Goal: Task Accomplishment & Management: Manage account settings

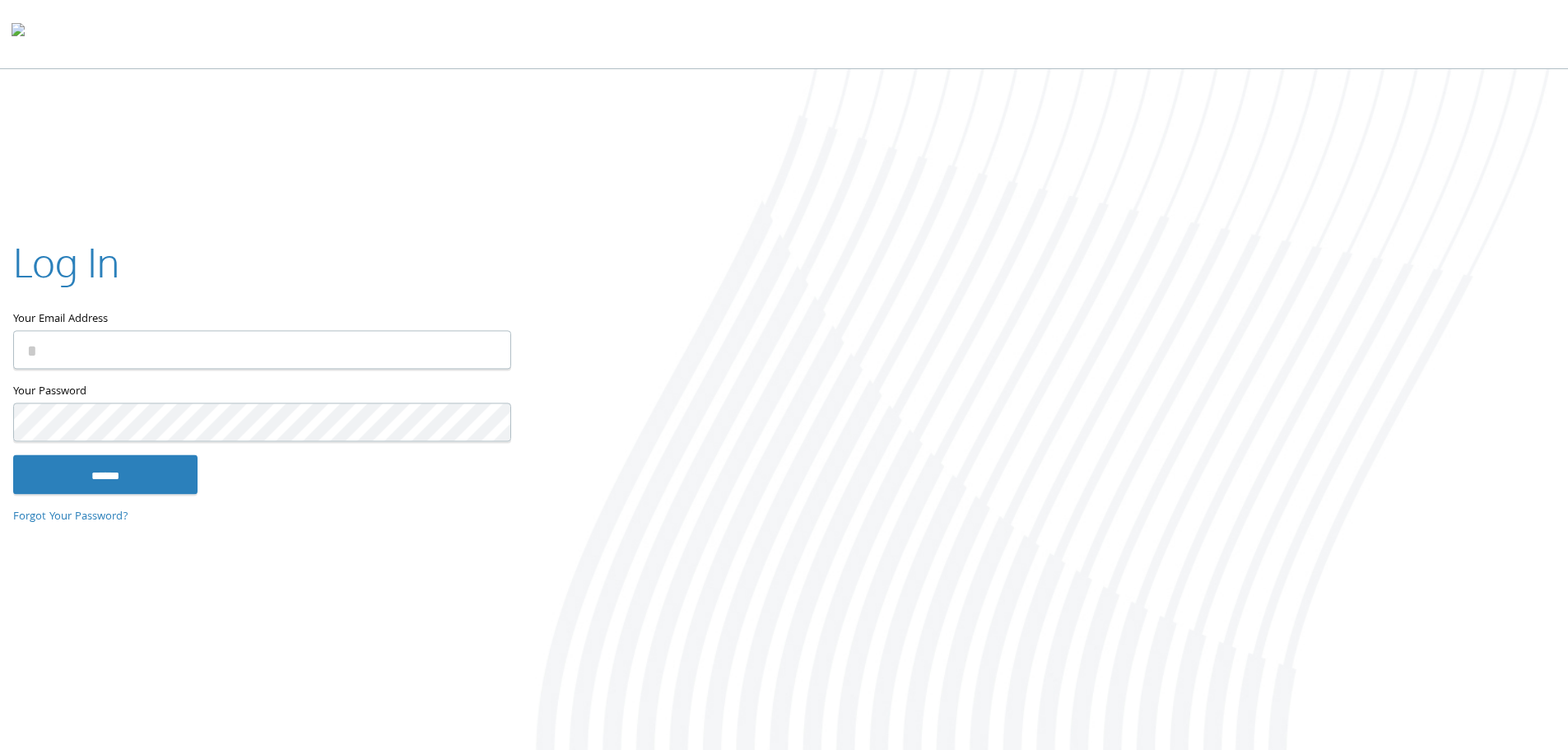
click at [255, 354] on input "Your Email Address" at bounding box center [262, 350] width 498 height 39
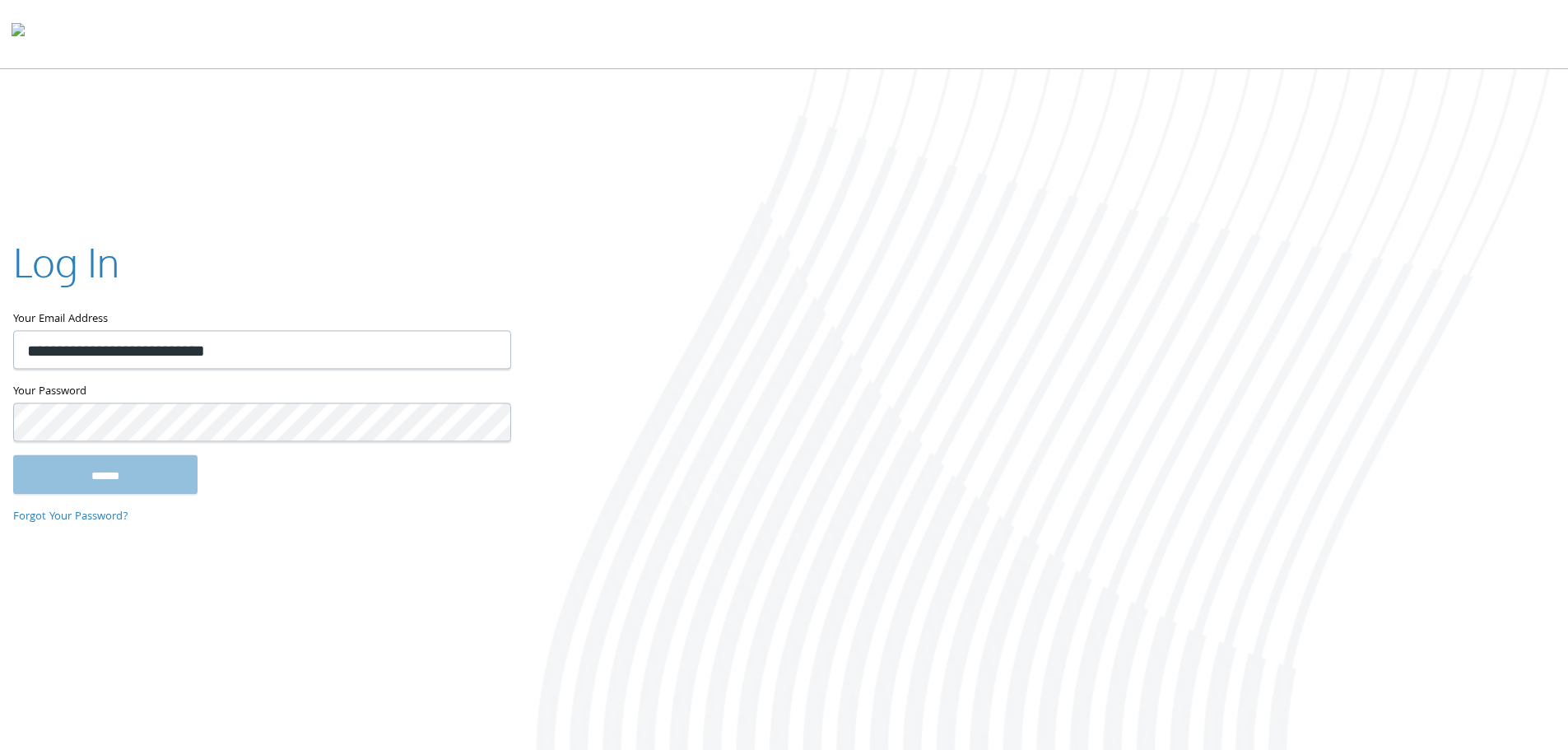
type input "**********"
click at [13, 454] on input "******" at bounding box center [105, 473] width 184 height 40
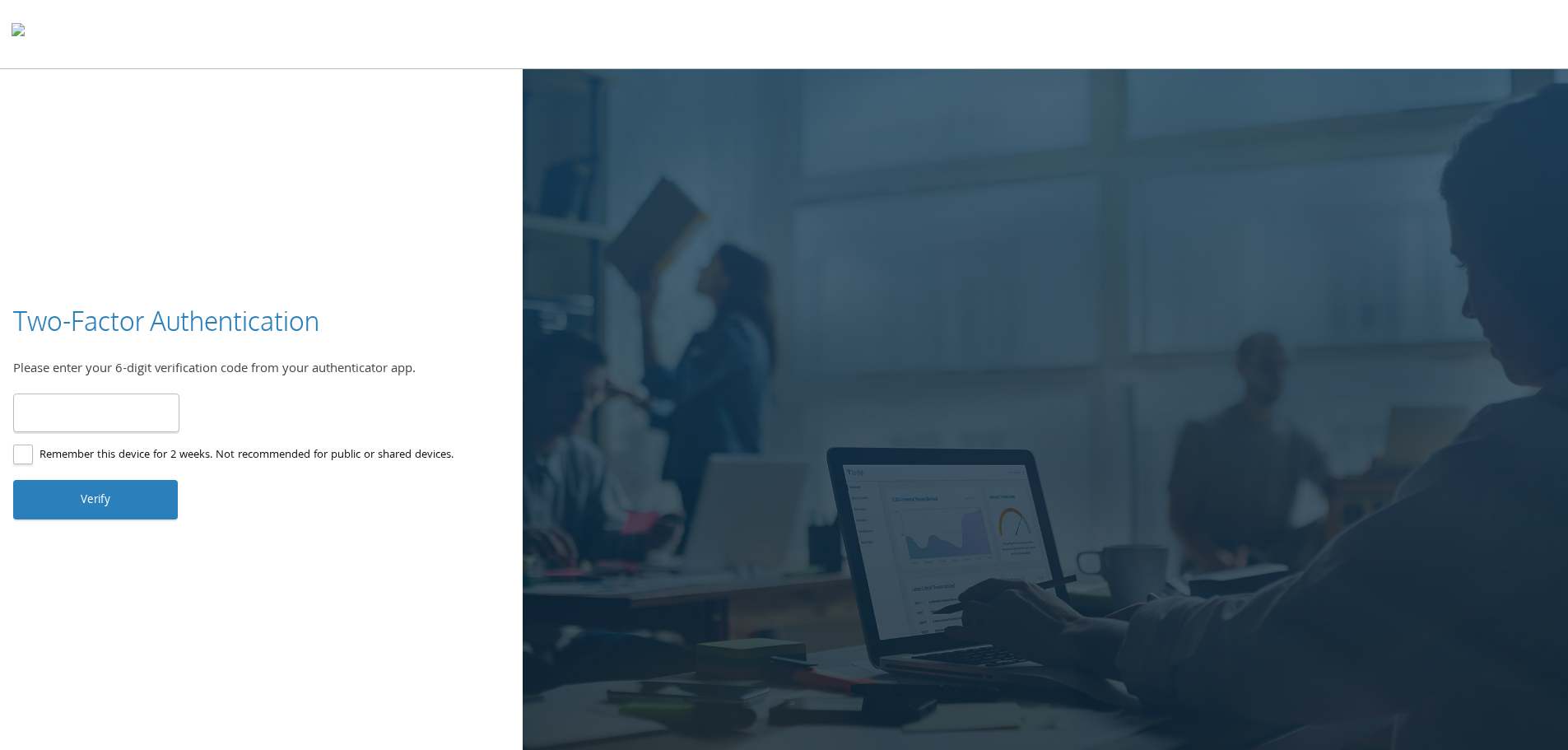
type input "******"
